Goal: Task Accomplishment & Management: Manage account settings

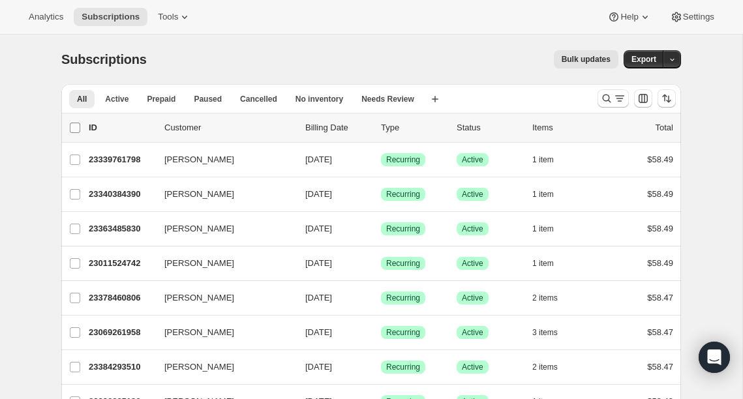
click at [72, 127] on input "0 selected" at bounding box center [75, 128] width 10 height 10
checkbox input "true"
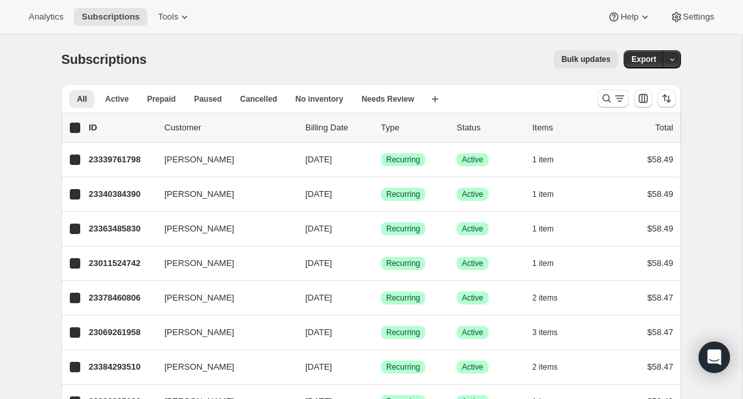
checkbox input "true"
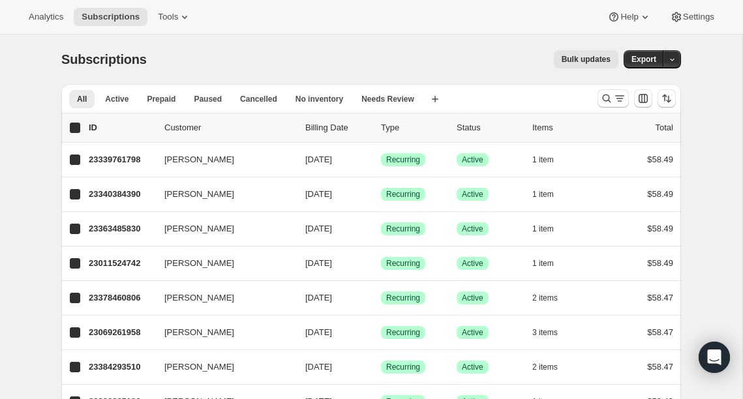
checkbox input "true"
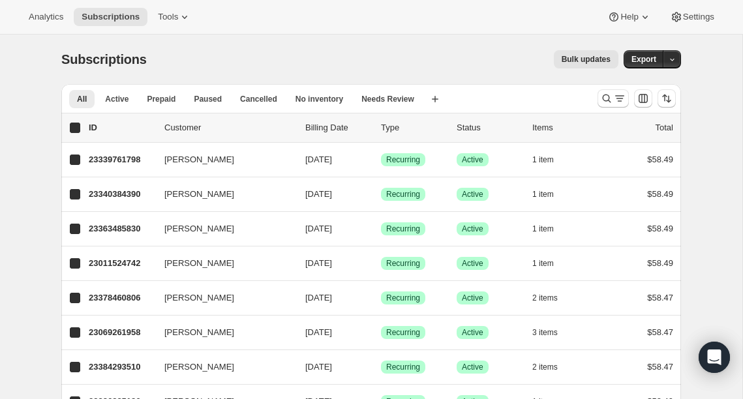
checkbox input "true"
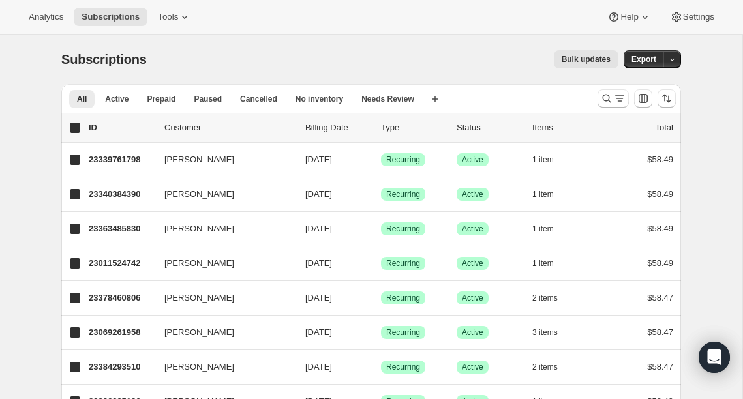
checkbox input "true"
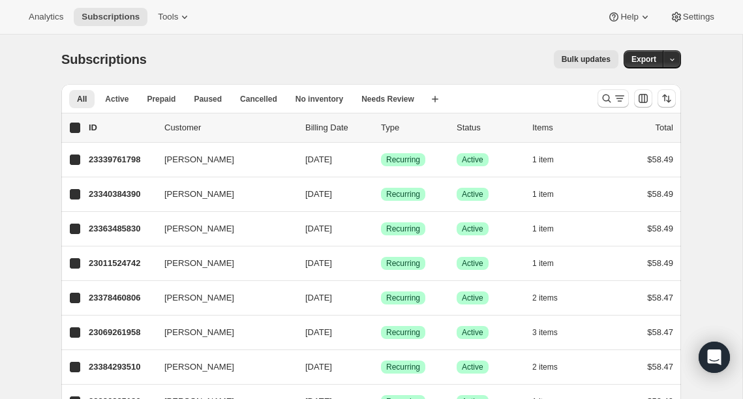
checkbox input "true"
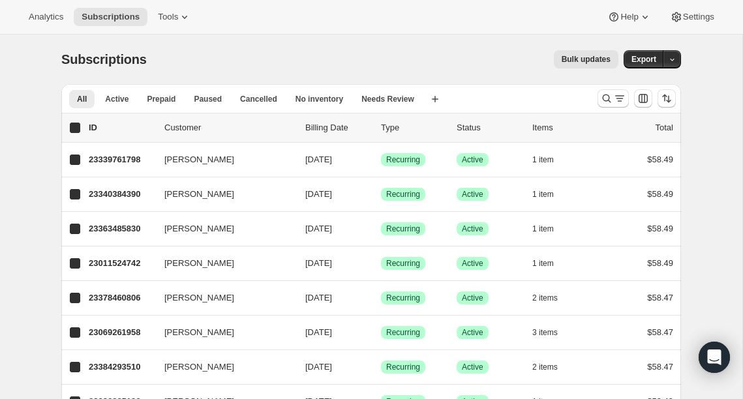
checkbox input "true"
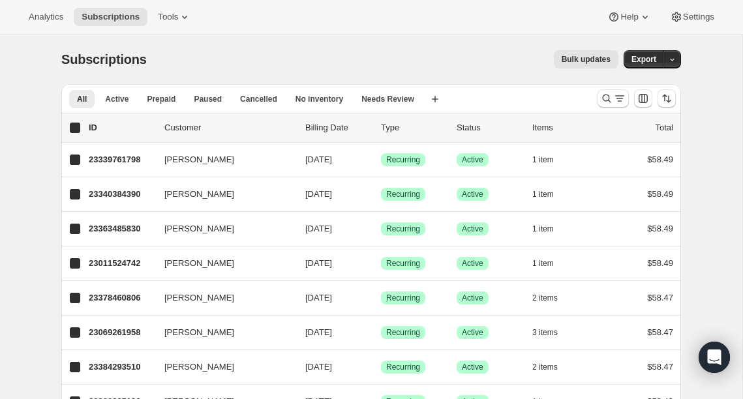
checkbox input "true"
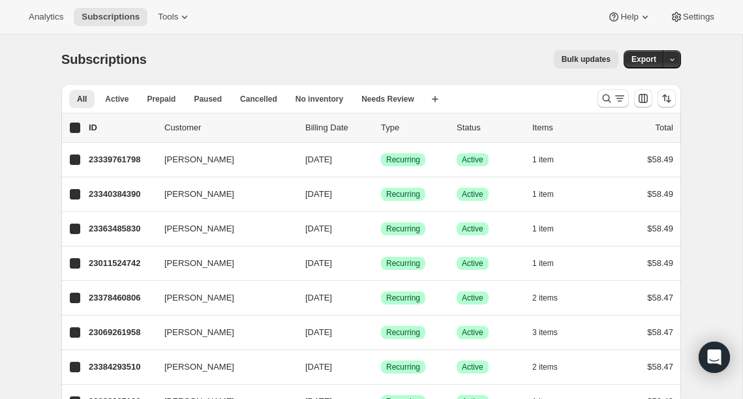
checkbox input "true"
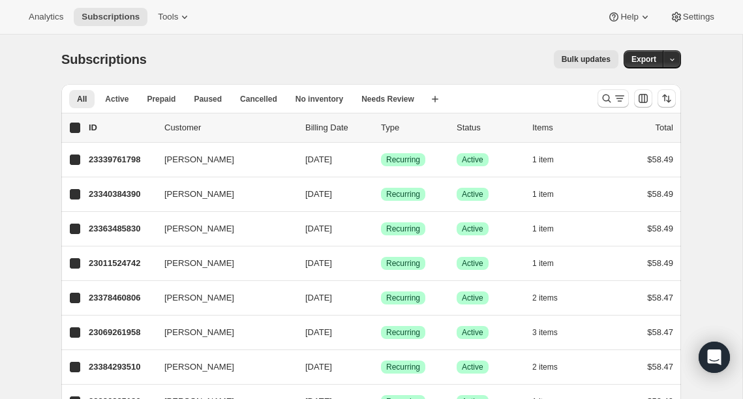
checkbox input "true"
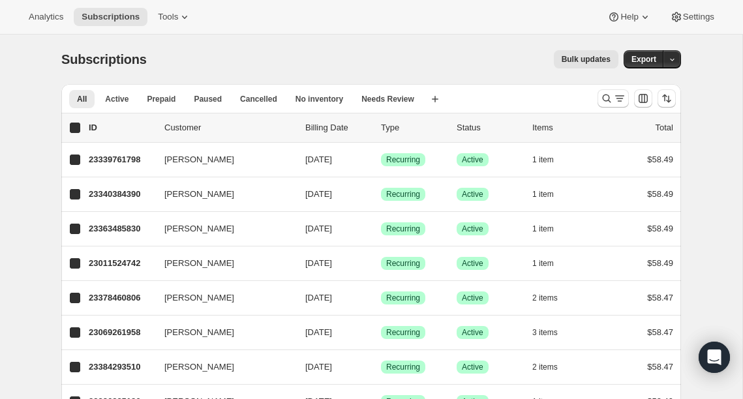
checkbox input "true"
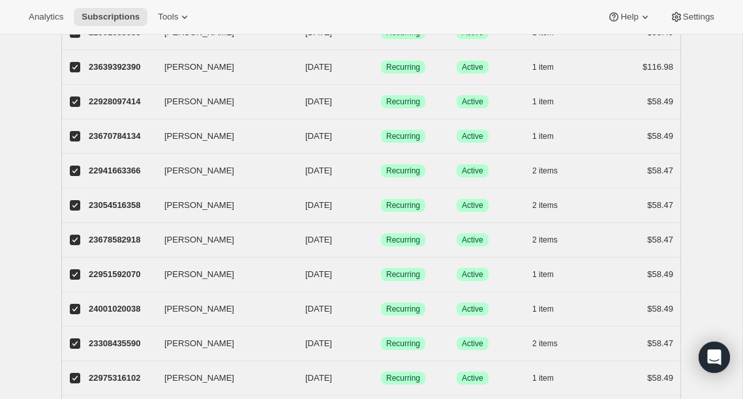
scroll to position [1546, 0]
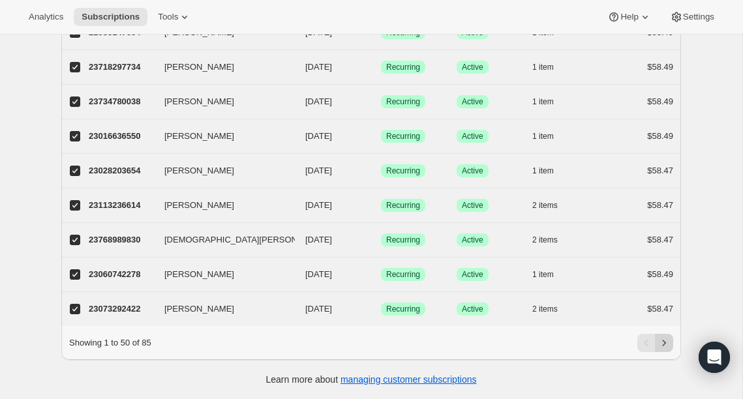
click at [665, 341] on icon "Next" at bounding box center [664, 343] width 13 height 13
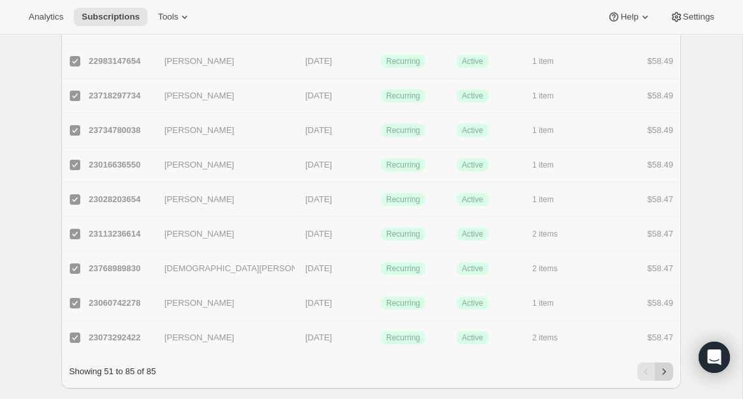
checkbox input "false"
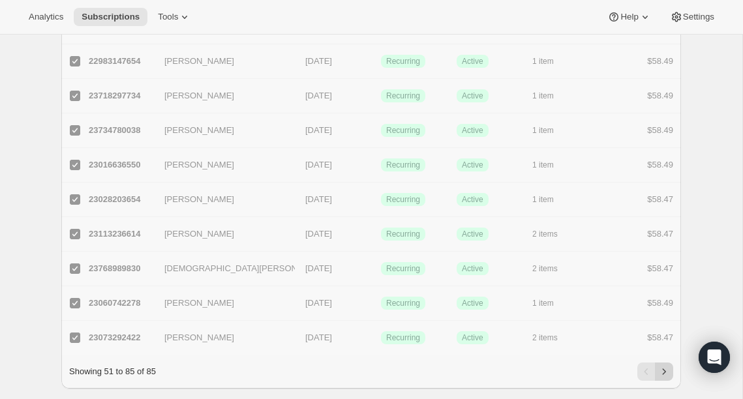
checkbox input "false"
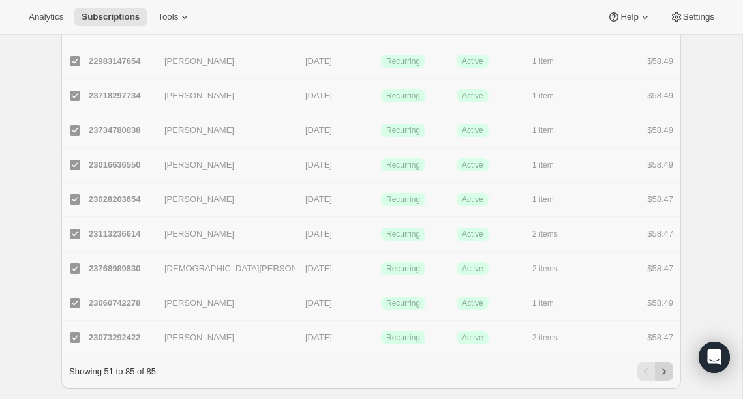
checkbox input "false"
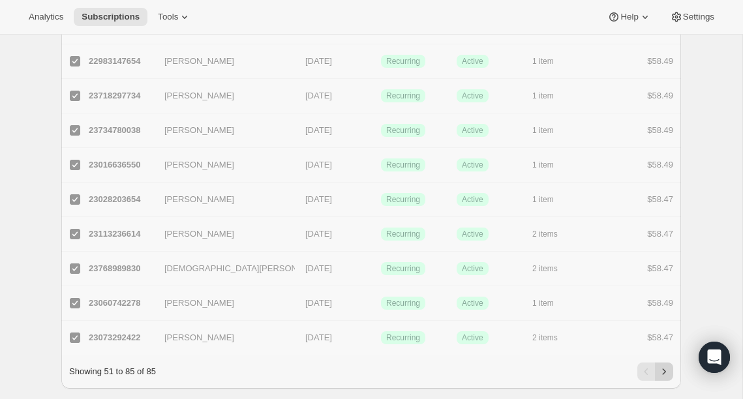
checkbox input "false"
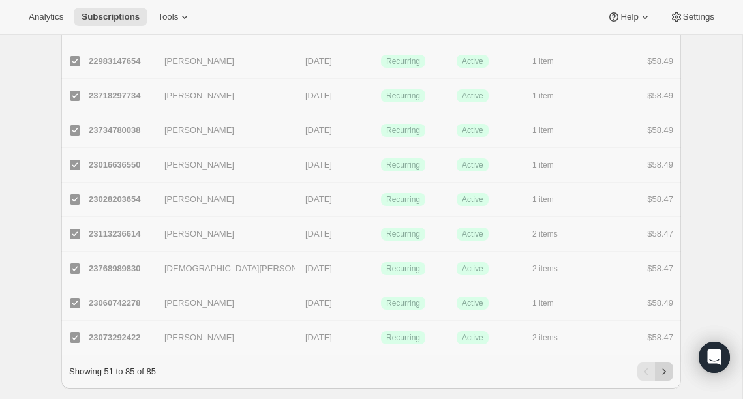
checkbox input "false"
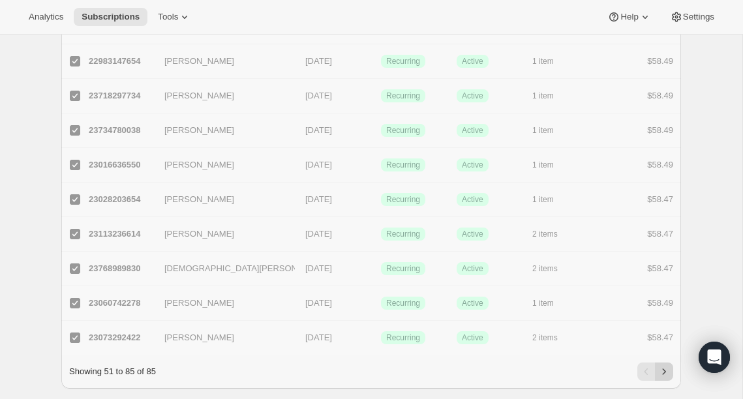
checkbox input "false"
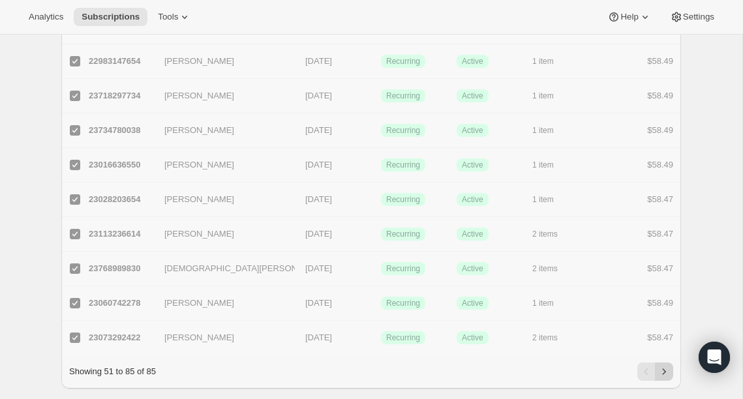
checkbox input "false"
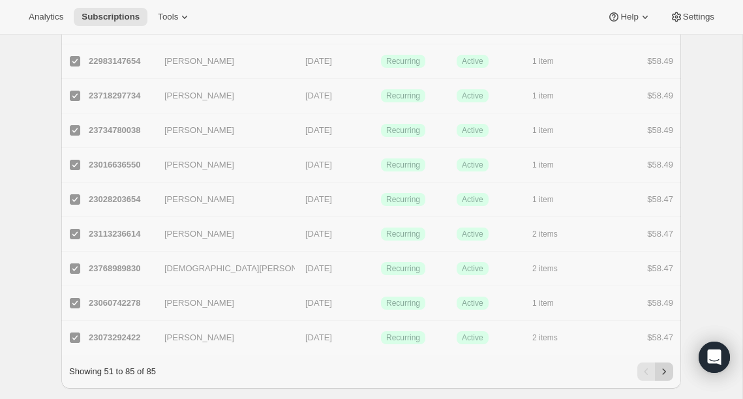
checkbox input "false"
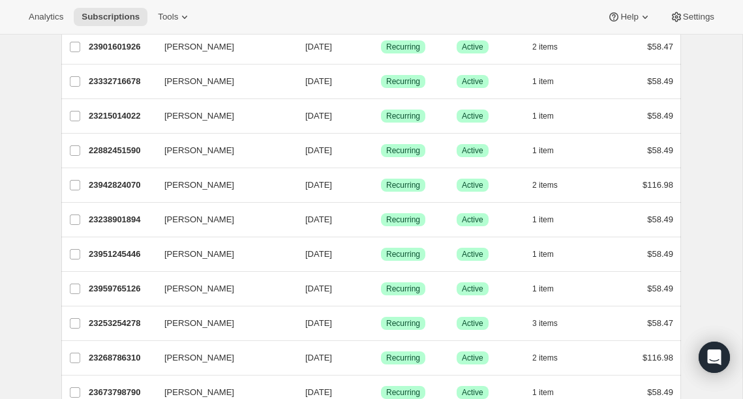
scroll to position [0, 0]
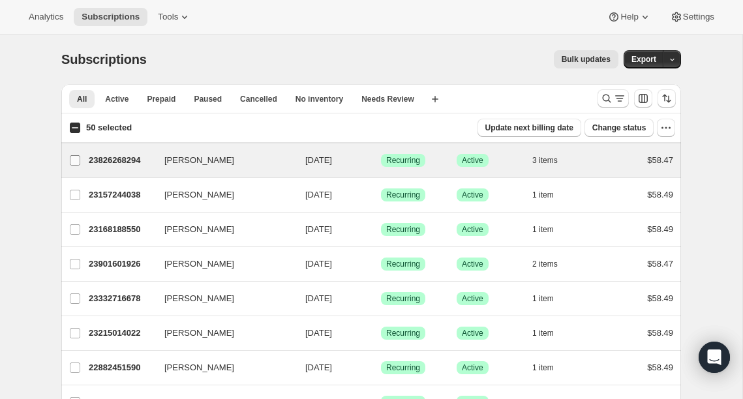
click at [75, 159] on input "[PERSON_NAME]" at bounding box center [75, 160] width 10 height 10
checkbox input "true"
click at [76, 129] on input "51 selected" at bounding box center [75, 128] width 10 height 10
checkbox input "true"
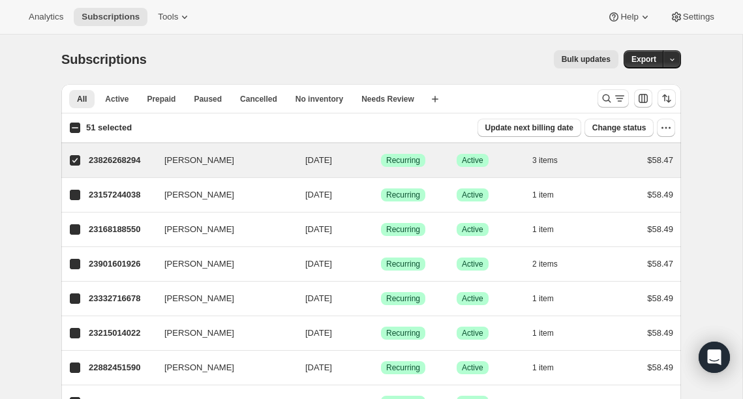
checkbox input "true"
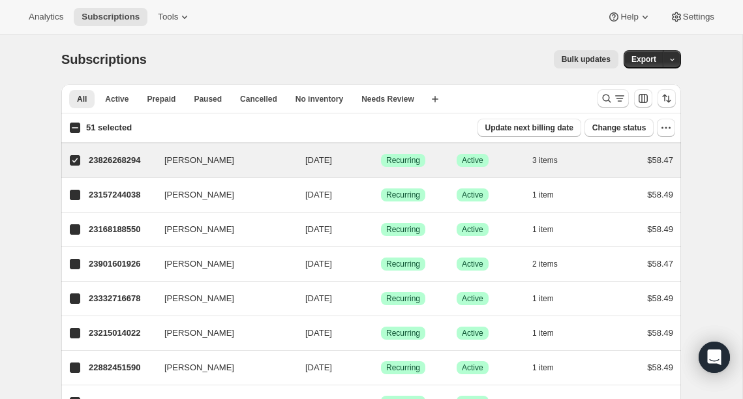
checkbox input "true"
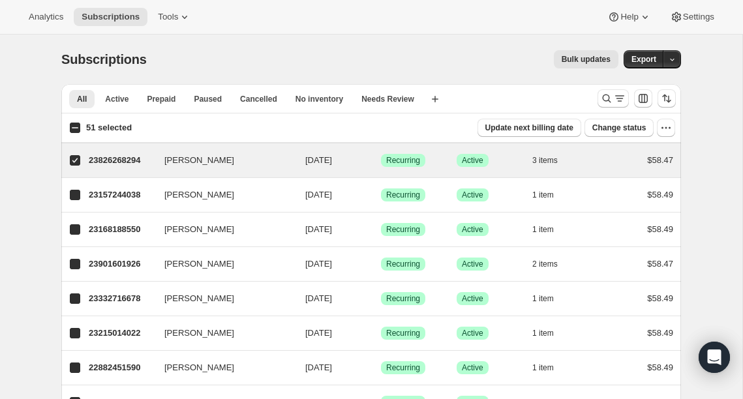
checkbox input "true"
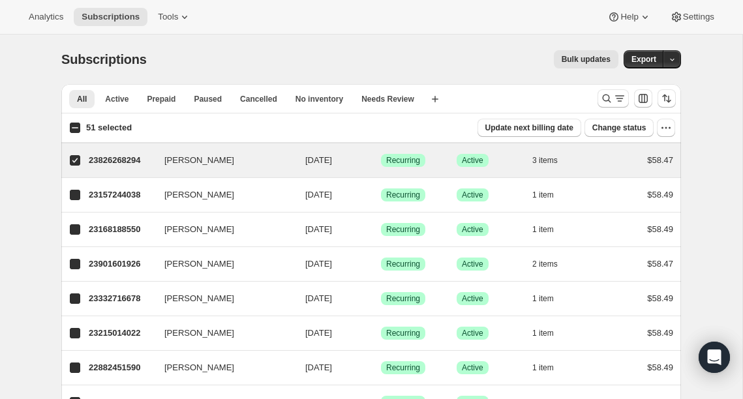
checkbox input "true"
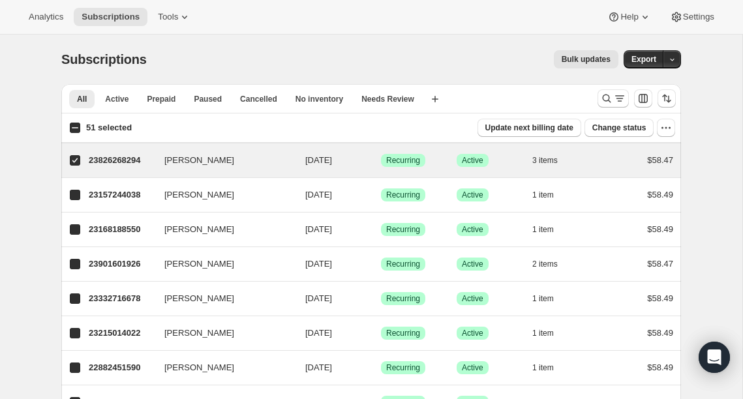
checkbox input "true"
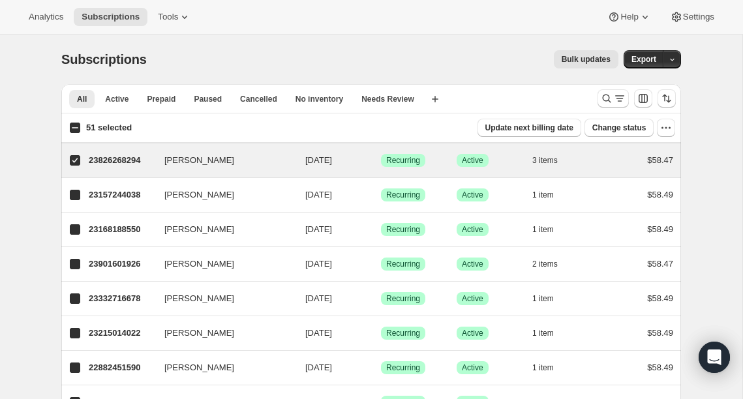
checkbox input "true"
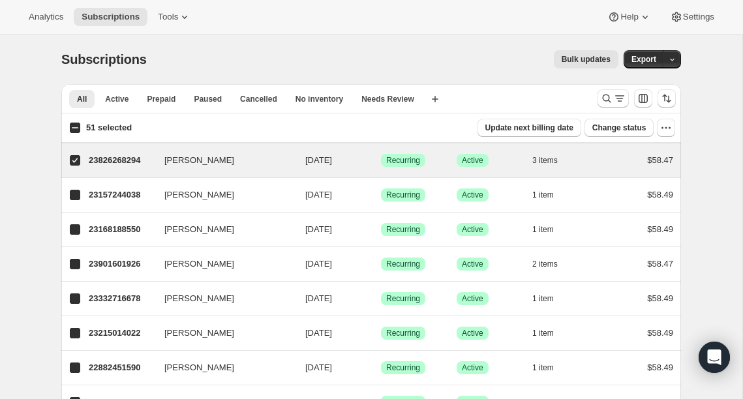
checkbox input "true"
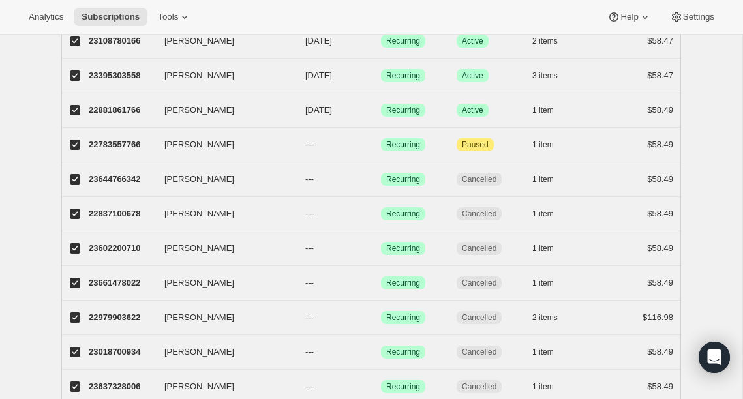
scroll to position [634, 0]
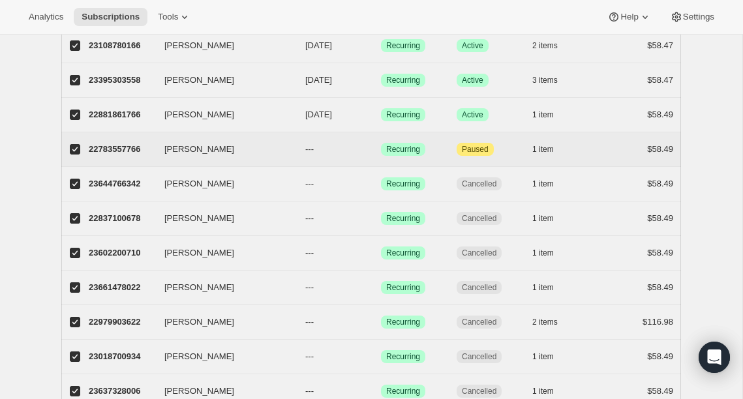
click at [75, 151] on input "[PERSON_NAME]" at bounding box center [75, 149] width 10 height 10
checkbox input "false"
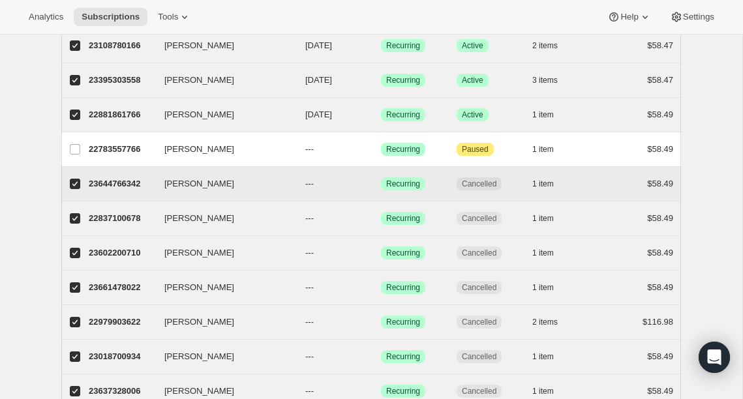
click at [74, 182] on input "[PERSON_NAME]" at bounding box center [75, 184] width 10 height 10
checkbox input "false"
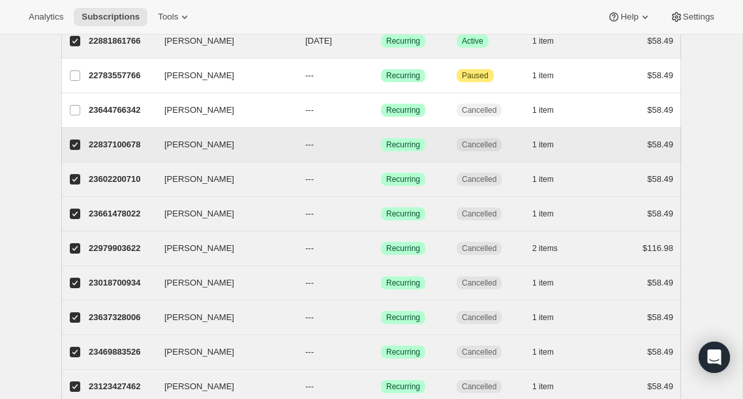
scroll to position [719, 0]
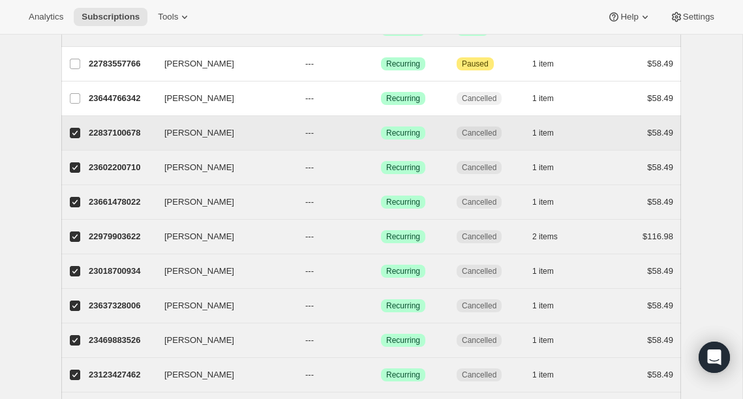
click at [74, 129] on input "[PERSON_NAME]" at bounding box center [75, 133] width 10 height 10
checkbox input "false"
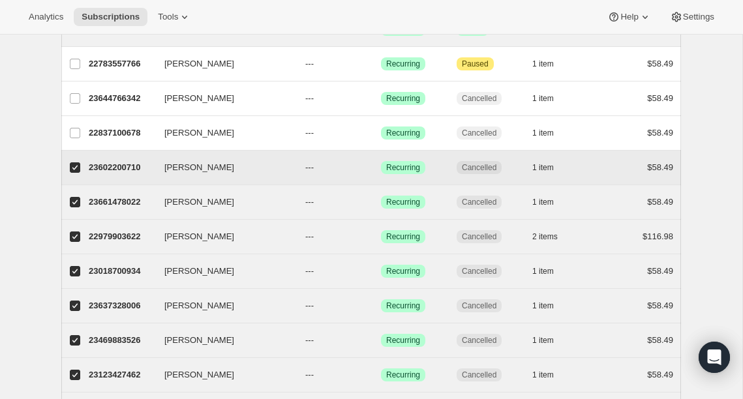
click at [76, 169] on input "[PERSON_NAME]" at bounding box center [75, 167] width 10 height 10
checkbox input "false"
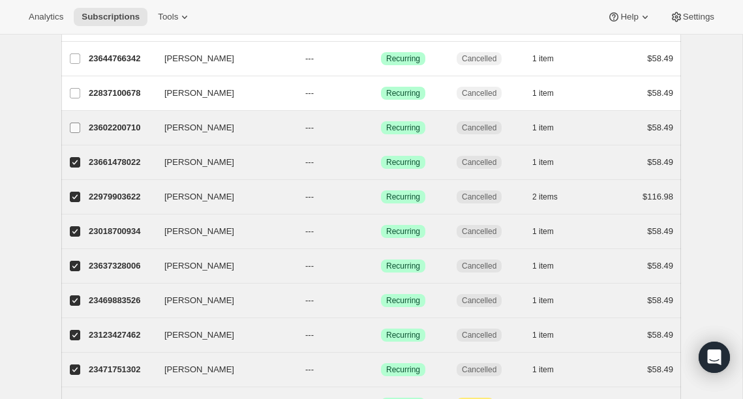
scroll to position [773, 0]
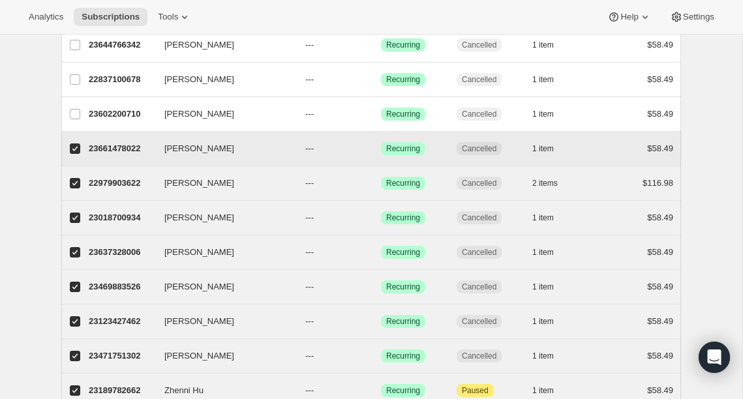
click at [76, 149] on input "[PERSON_NAME]" at bounding box center [75, 149] width 10 height 10
checkbox input "false"
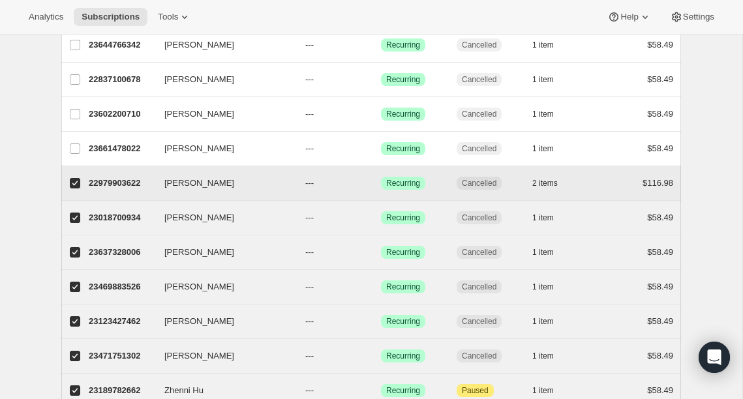
click at [76, 184] on input "[PERSON_NAME]" at bounding box center [75, 183] width 10 height 10
checkbox input "false"
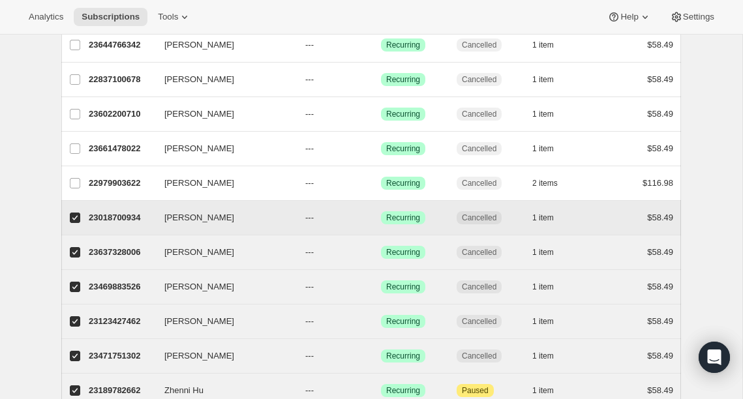
click at [76, 224] on label "[PERSON_NAME]" at bounding box center [74, 218] width 27 height 34
click at [76, 223] on input "[PERSON_NAME]" at bounding box center [75, 218] width 10 height 10
checkbox input "false"
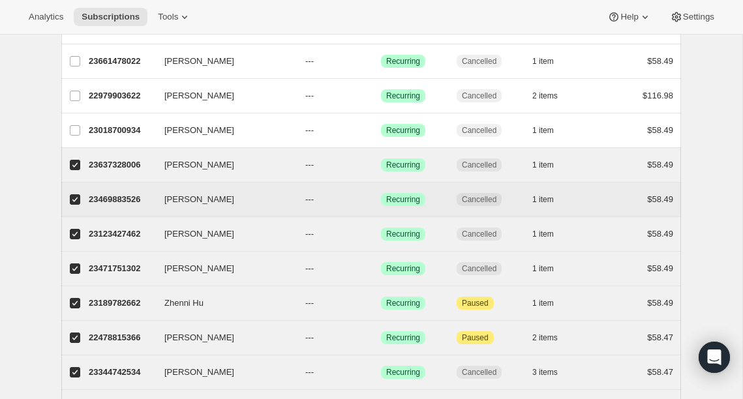
scroll to position [876, 0]
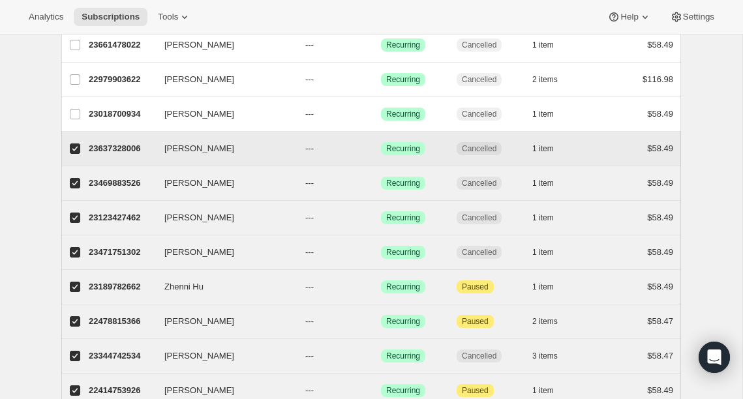
click at [76, 146] on input "[PERSON_NAME]" at bounding box center [75, 149] width 10 height 10
checkbox input "false"
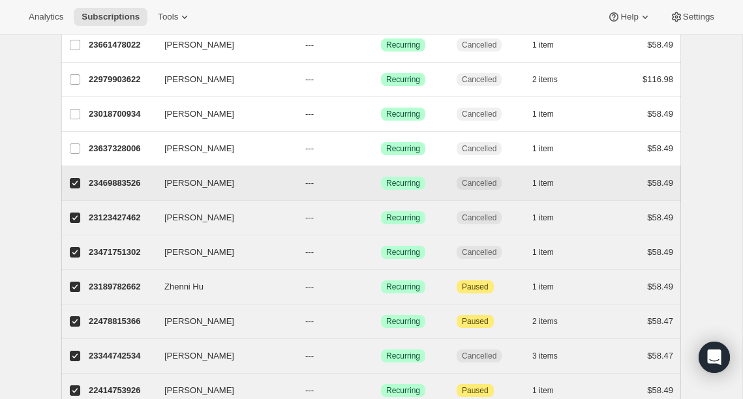
click at [78, 198] on label "[PERSON_NAME]" at bounding box center [74, 183] width 27 height 34
click at [78, 189] on input "[PERSON_NAME]" at bounding box center [75, 183] width 10 height 10
checkbox input "false"
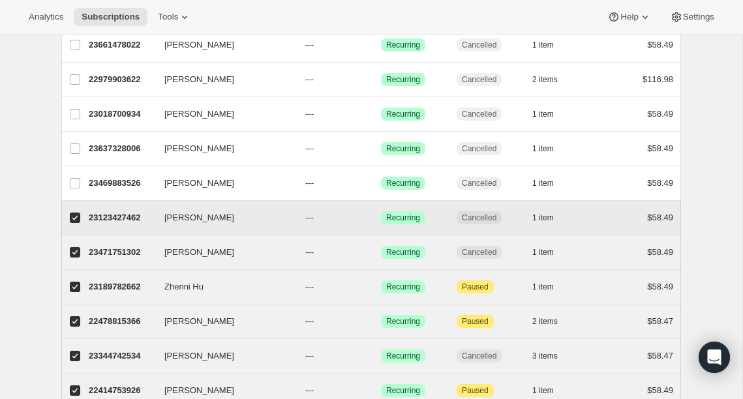
click at [76, 221] on input "[PERSON_NAME]" at bounding box center [75, 218] width 10 height 10
checkbox input "false"
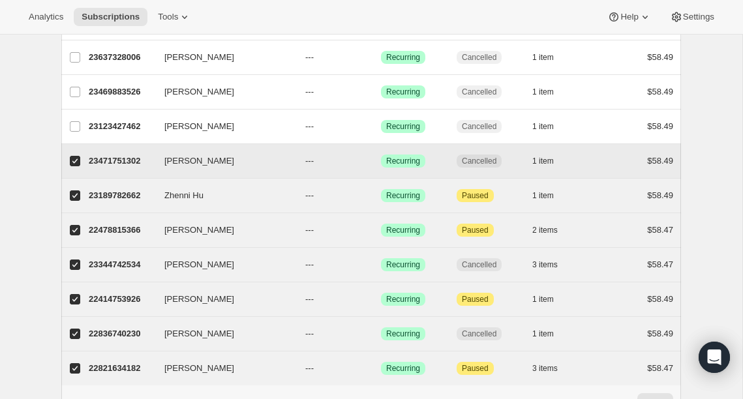
scroll to position [985, 0]
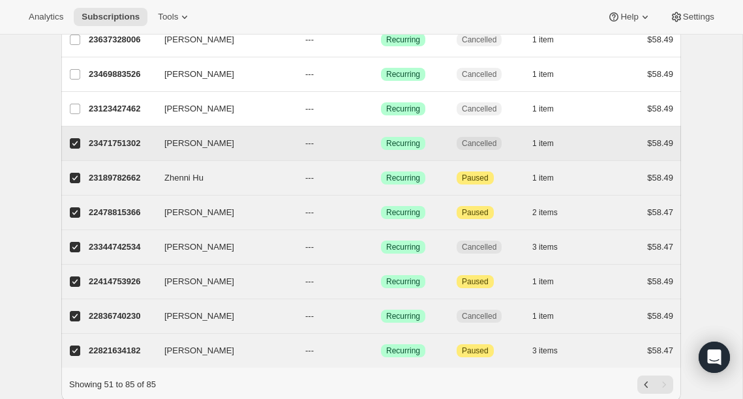
click at [74, 140] on input "[PERSON_NAME]" at bounding box center [75, 143] width 10 height 10
checkbox input "false"
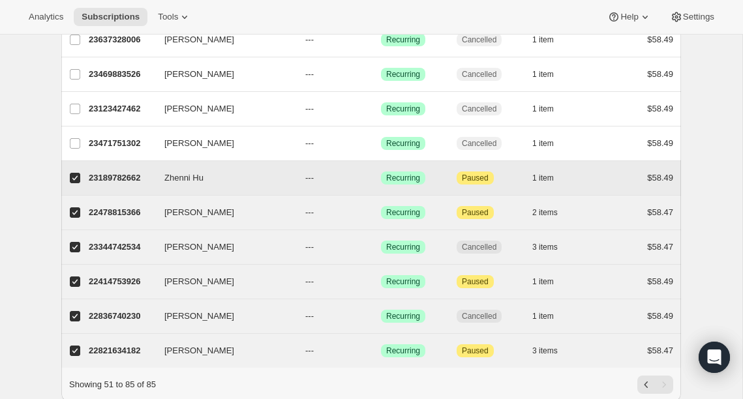
click at [80, 178] on input "Zhenni Hu" at bounding box center [75, 178] width 10 height 10
checkbox input "false"
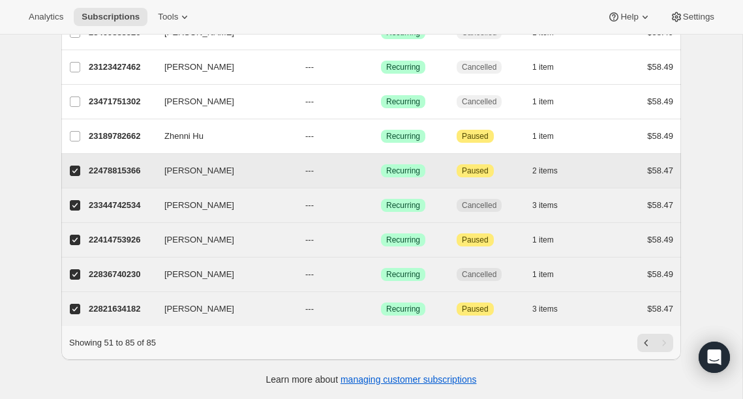
click at [74, 174] on input "[PERSON_NAME]" at bounding box center [75, 171] width 10 height 10
checkbox input "false"
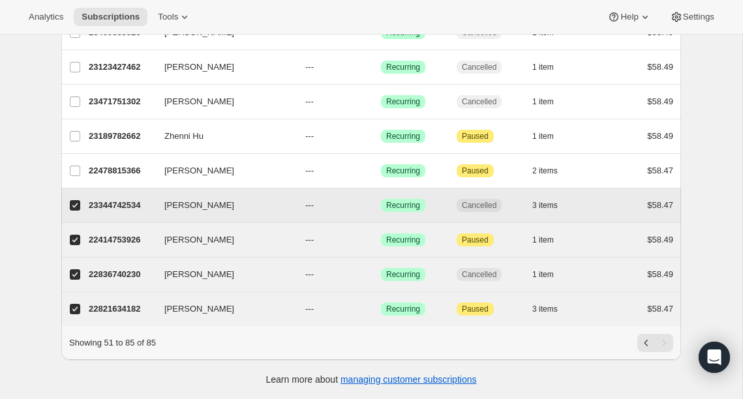
click at [76, 203] on input "[PERSON_NAME]" at bounding box center [75, 205] width 10 height 10
checkbox input "false"
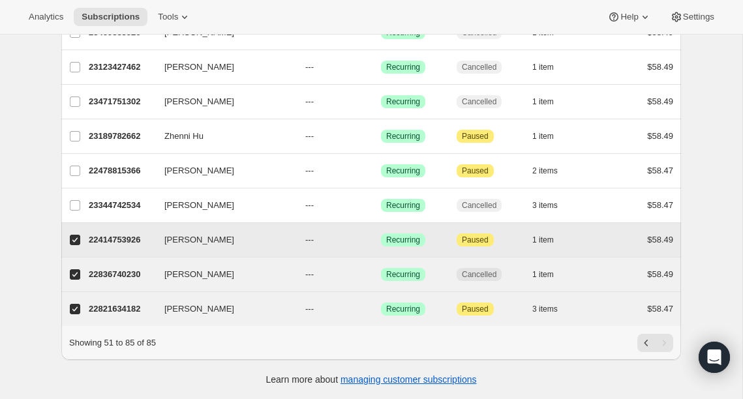
click at [76, 250] on label "[PERSON_NAME]" at bounding box center [74, 240] width 27 height 34
click at [76, 245] on input "[PERSON_NAME]" at bounding box center [75, 240] width 10 height 10
checkbox input "false"
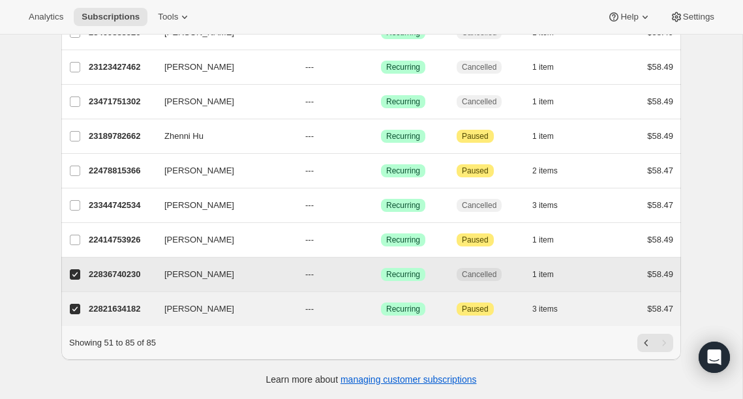
click at [79, 271] on input "[PERSON_NAME]" at bounding box center [75, 274] width 10 height 10
checkbox input "false"
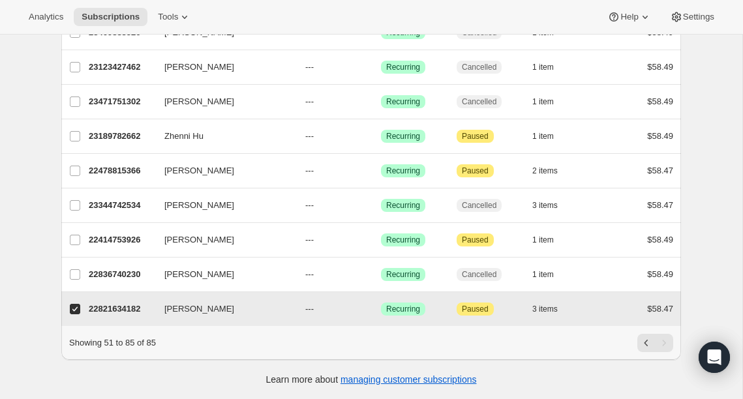
click at [80, 318] on label "[PERSON_NAME]" at bounding box center [74, 309] width 27 height 34
click at [80, 315] on input "[PERSON_NAME]" at bounding box center [75, 309] width 10 height 10
checkbox input "false"
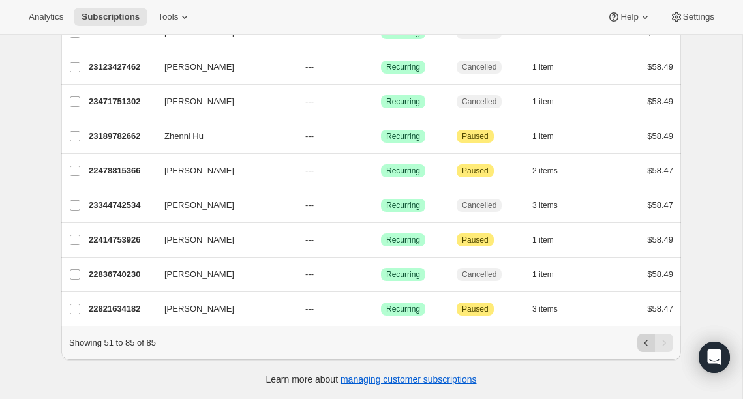
click at [643, 341] on icon "Previous" at bounding box center [646, 343] width 13 height 13
checkbox input "false"
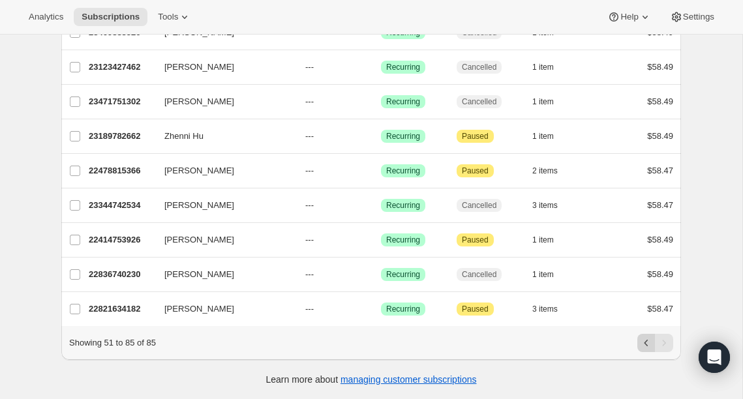
checkbox input "false"
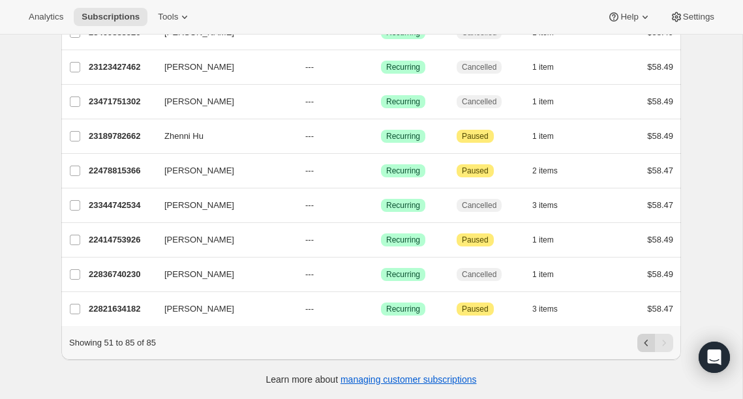
checkbox input "false"
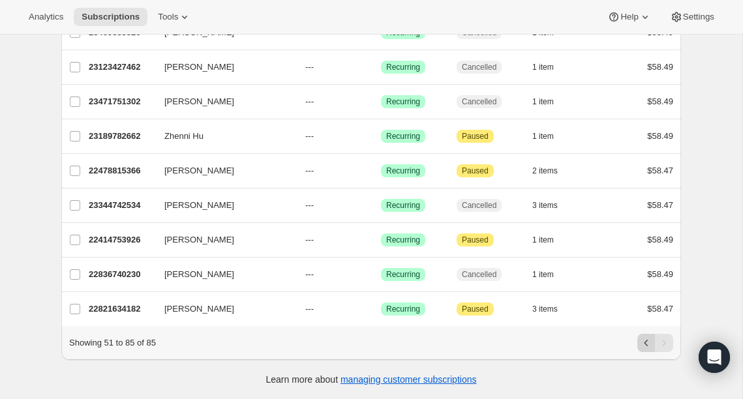
checkbox input "false"
